Goal: Task Accomplishment & Management: Use online tool/utility

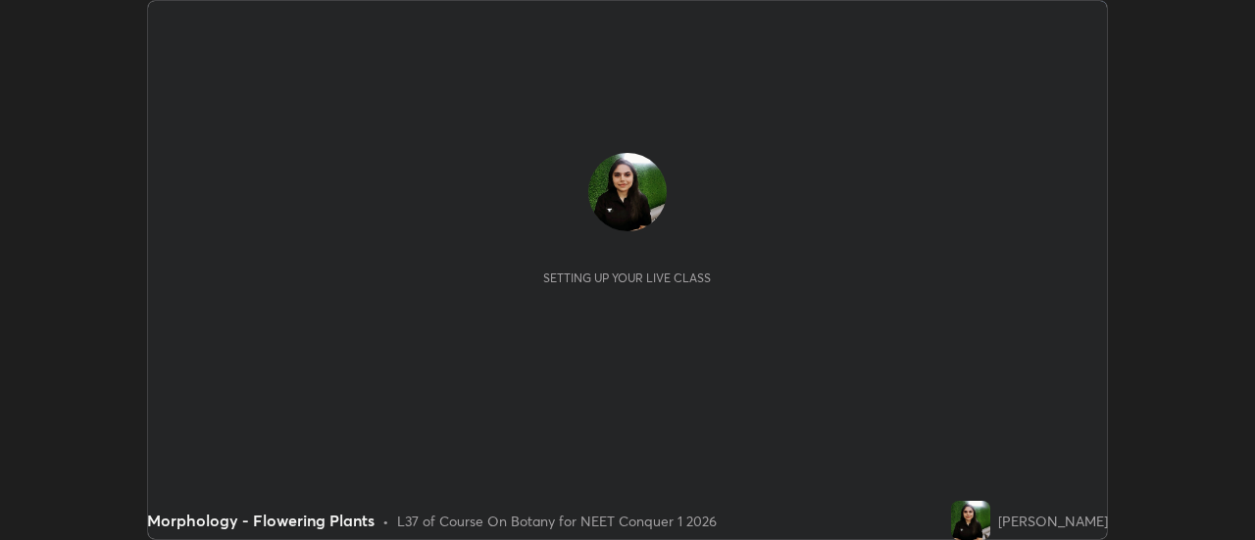
scroll to position [540, 1254]
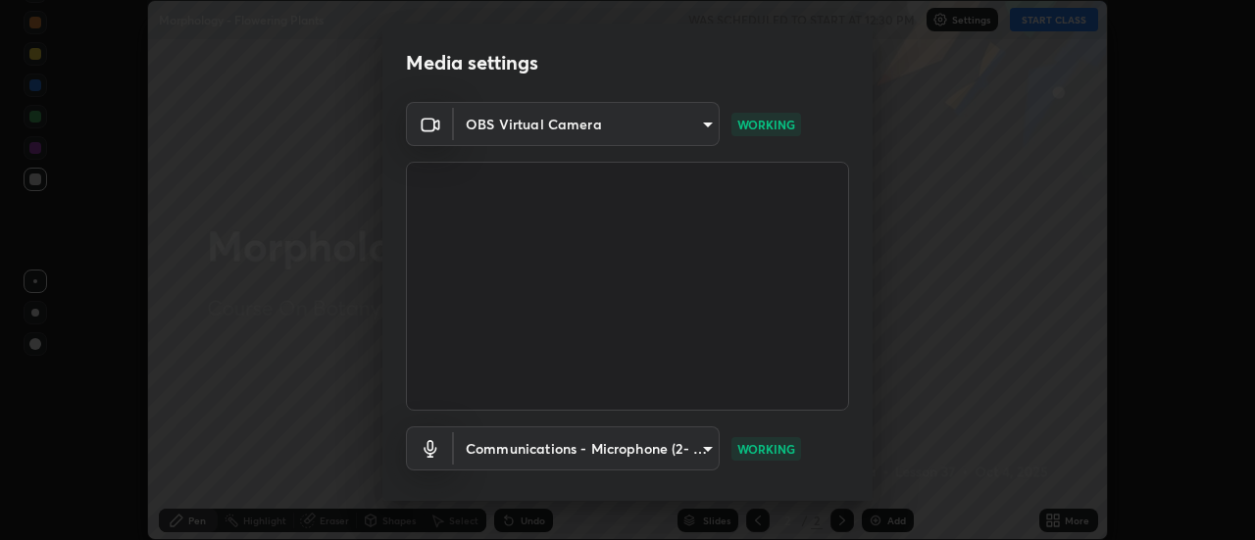
click at [709, 445] on body "Erase all Morphology - Flowering Plants WAS SCHEDULED TO START AT 12:30 PM Sett…" at bounding box center [627, 270] width 1255 height 540
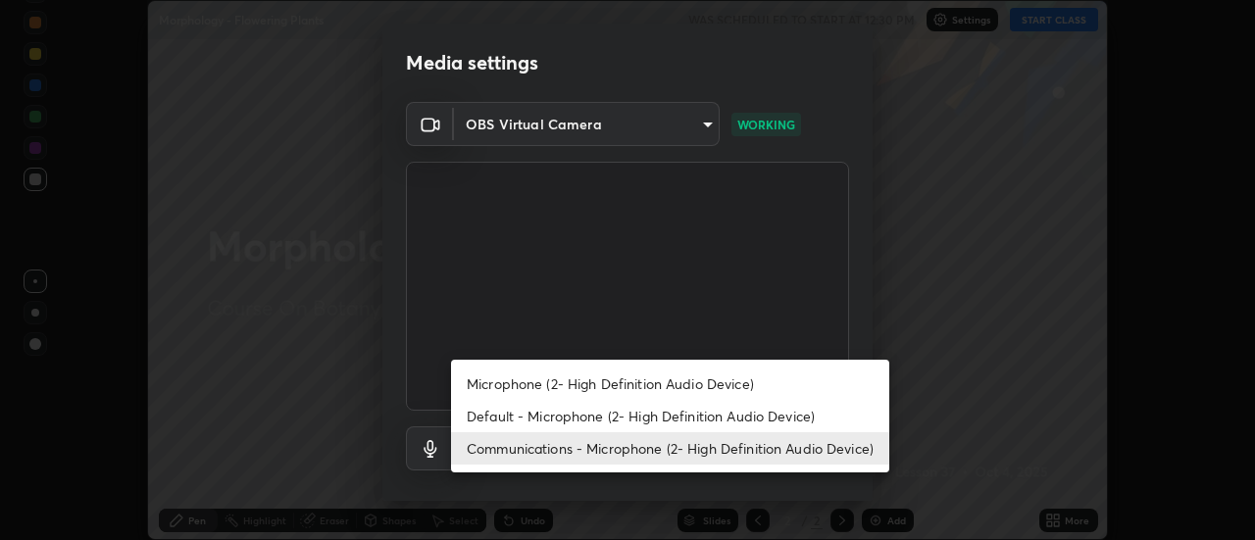
click at [784, 418] on li "Default - Microphone (2- High Definition Audio Device)" at bounding box center [670, 416] width 438 height 32
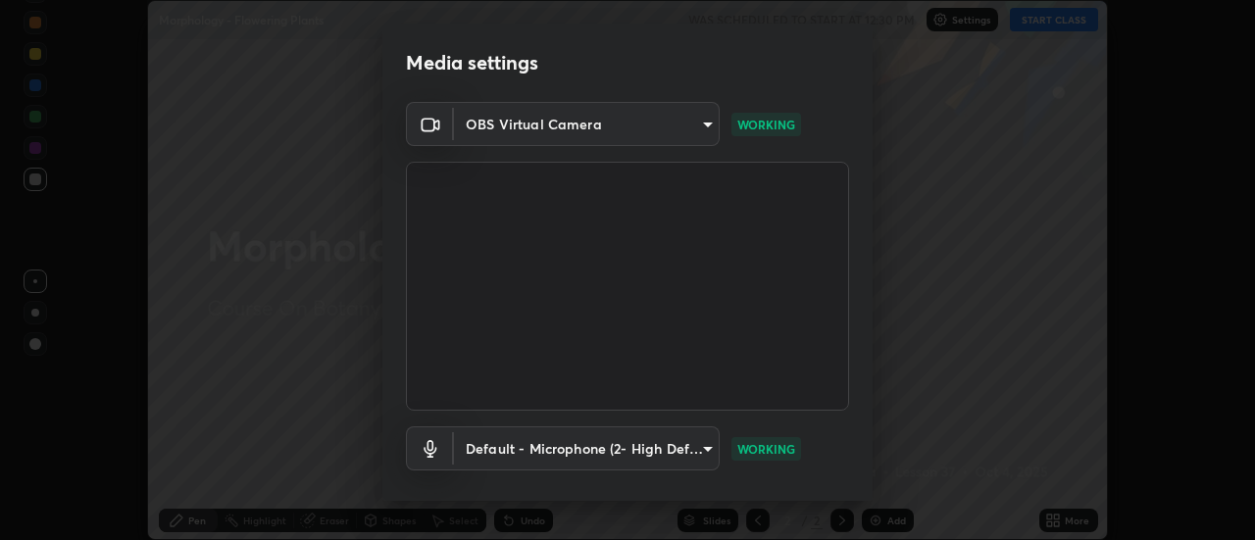
type input "default"
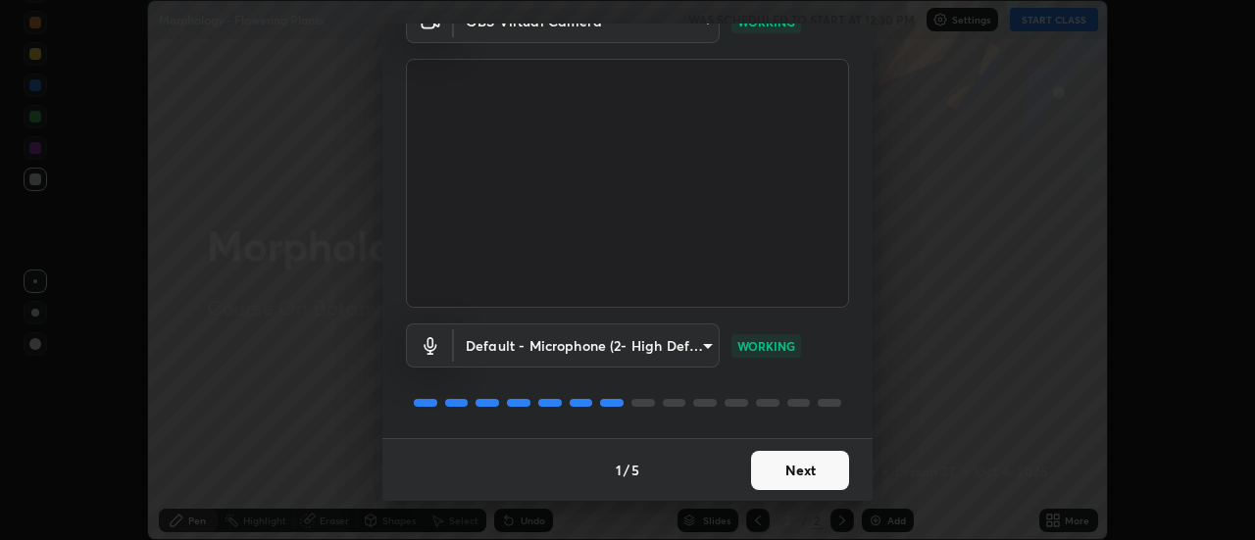
click at [788, 478] on button "Next" at bounding box center [800, 470] width 98 height 39
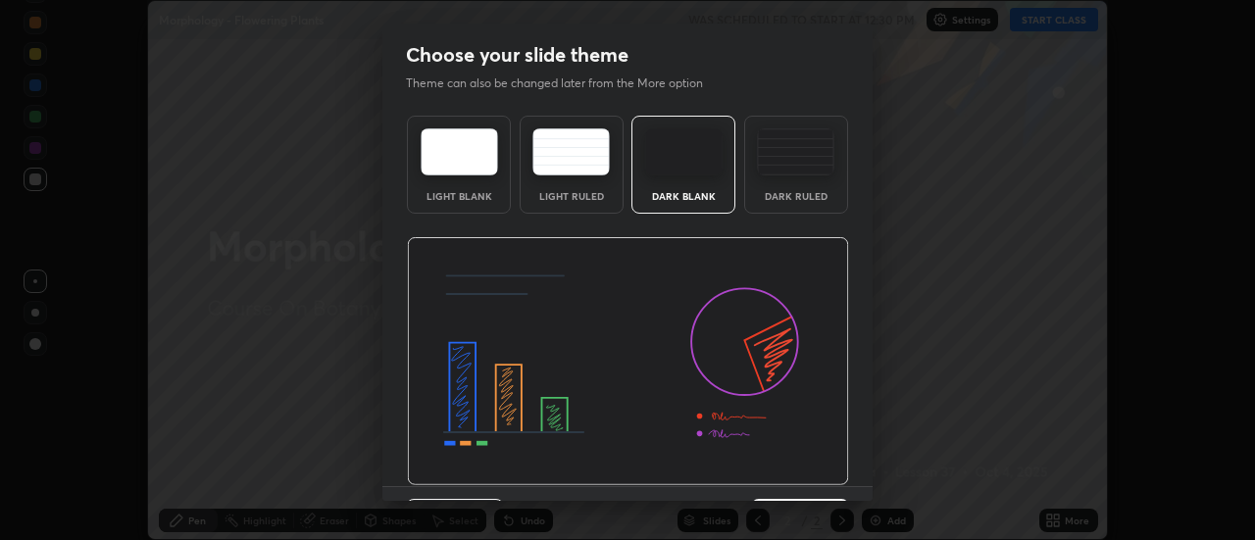
click at [828, 477] on img at bounding box center [628, 361] width 442 height 249
click at [829, 478] on img at bounding box center [628, 361] width 442 height 249
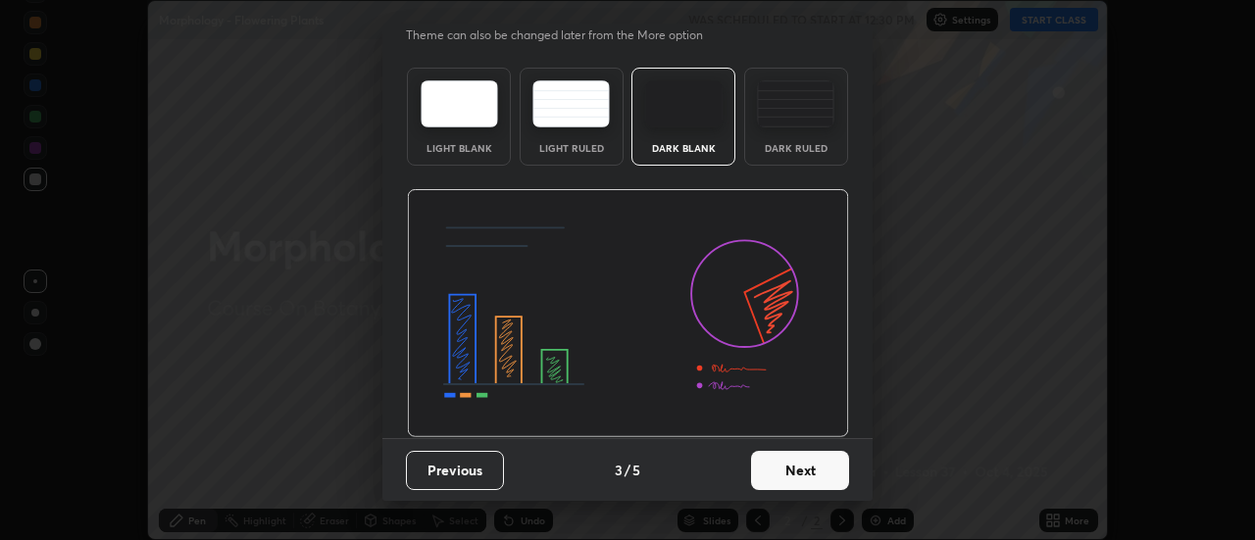
click at [798, 470] on button "Next" at bounding box center [800, 470] width 98 height 39
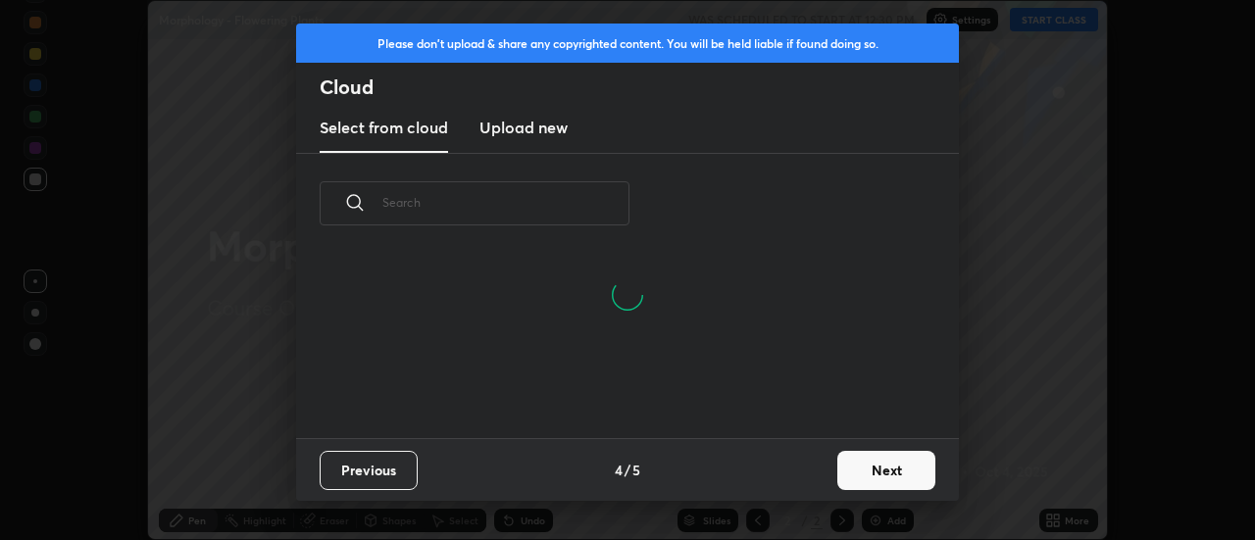
click at [873, 472] on button "Next" at bounding box center [886, 470] width 98 height 39
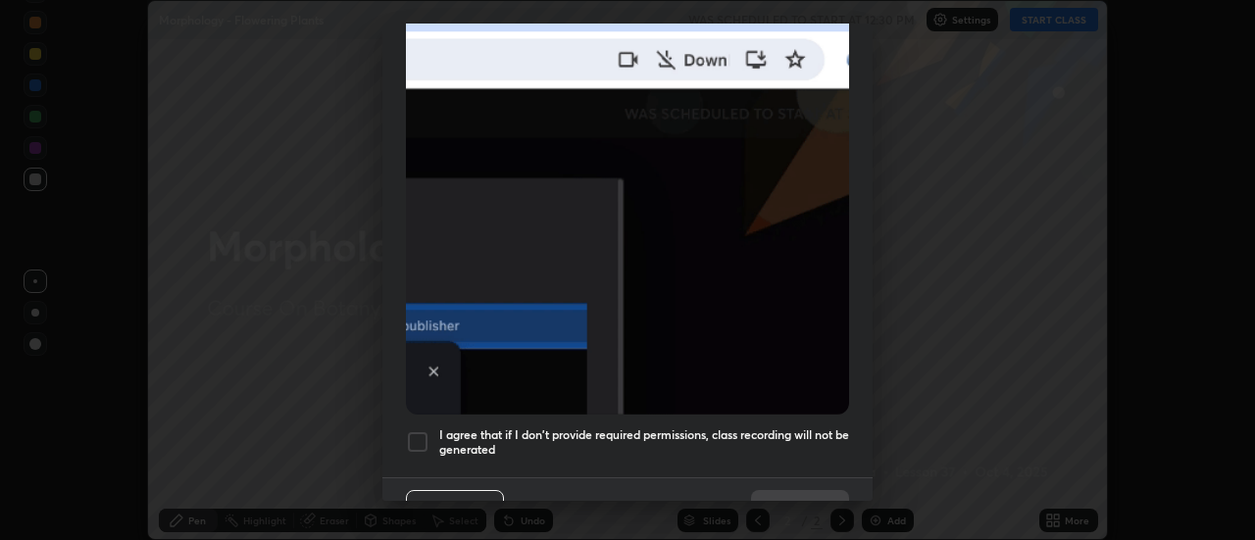
scroll to position [503, 0]
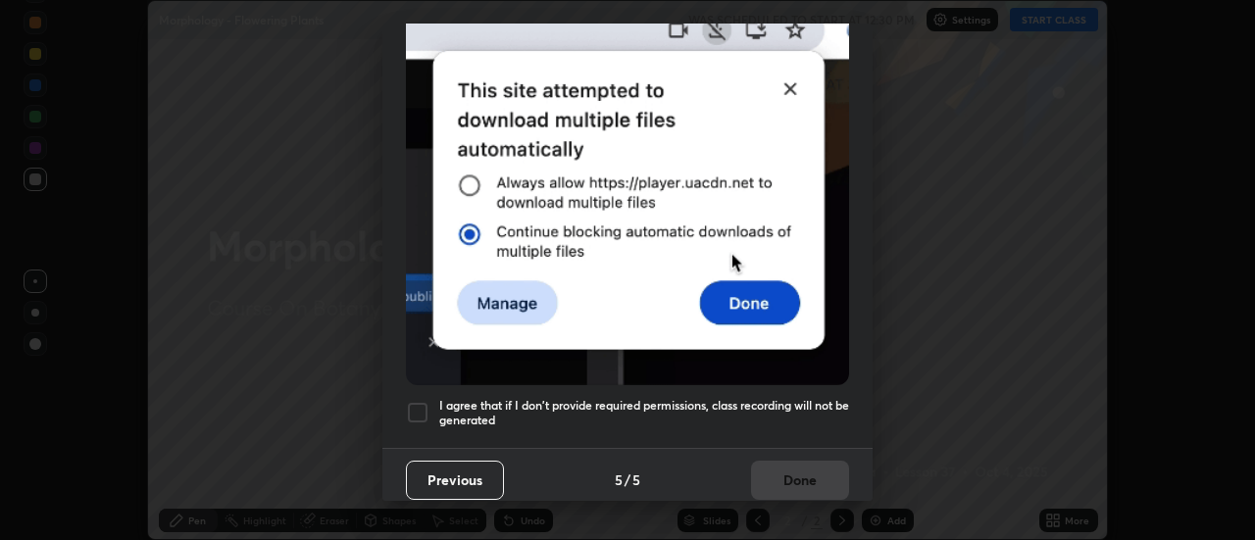
click at [414, 408] on div at bounding box center [418, 413] width 24 height 24
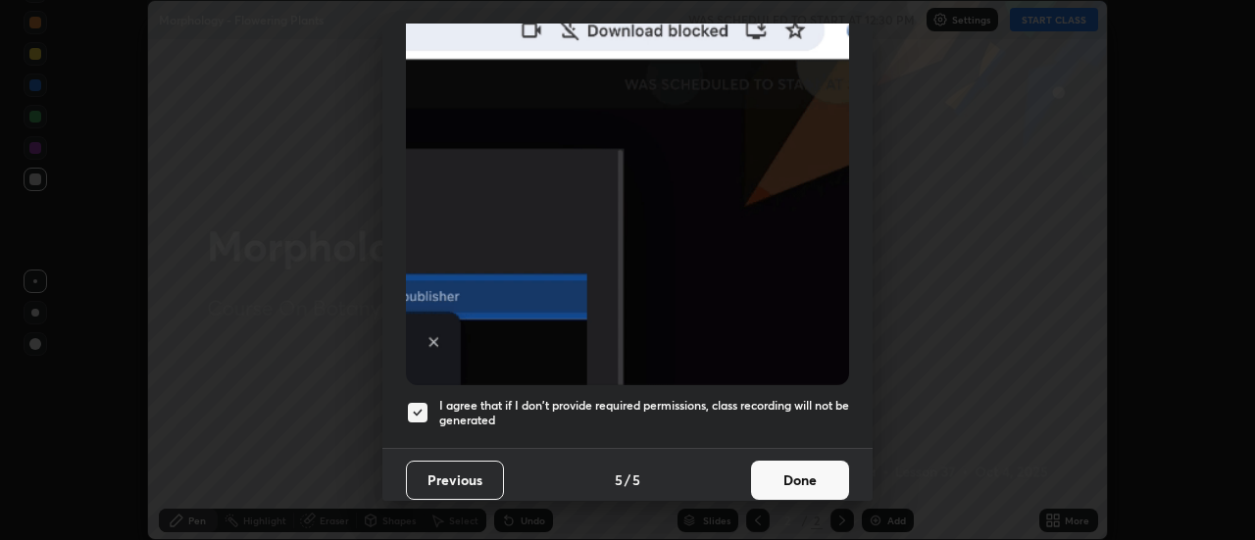
click at [786, 474] on button "Done" at bounding box center [800, 480] width 98 height 39
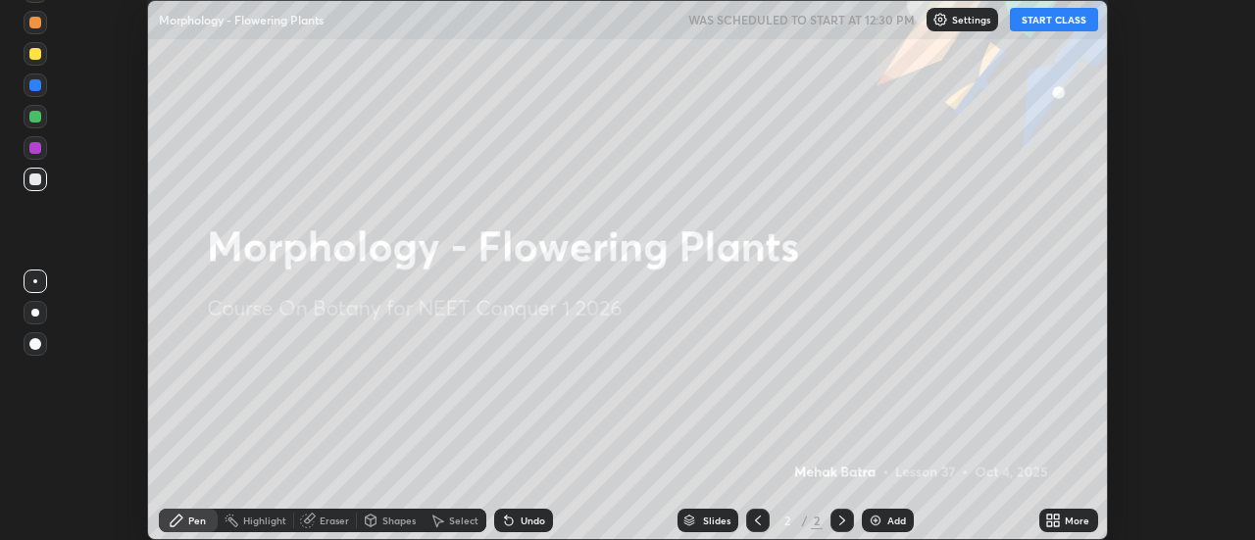
click at [1035, 22] on button "START CLASS" at bounding box center [1054, 20] width 88 height 24
